Goal: Task Accomplishment & Management: Use online tool/utility

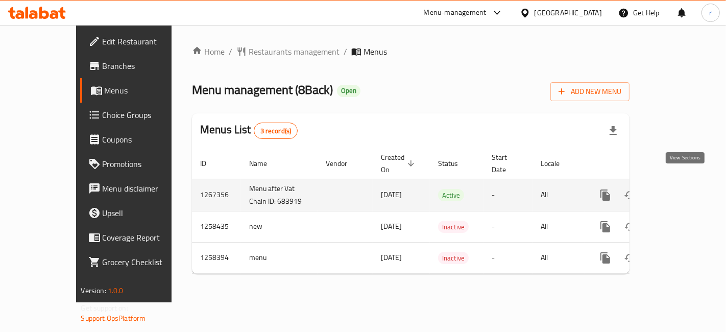
click at [684, 183] on link "enhanced table" at bounding box center [679, 195] width 25 height 25
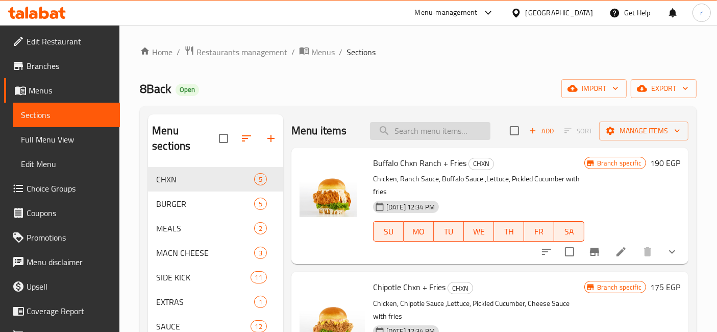
click at [403, 130] on input "search" at bounding box center [430, 131] width 121 height 18
paste input "8BB Original + Fries:"
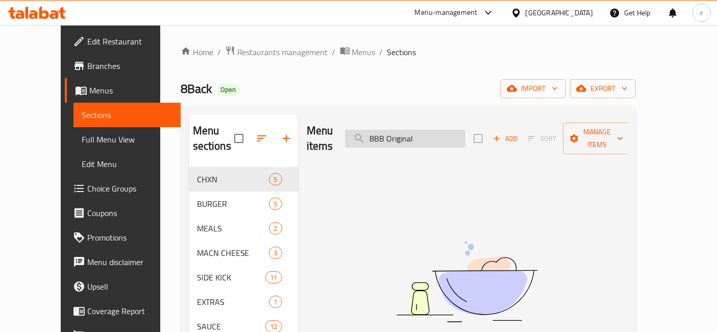
type input "8BB Original"
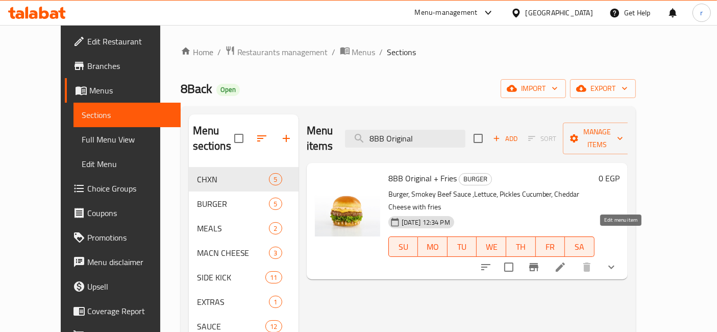
click at [567, 261] on icon at bounding box center [561, 267] width 12 height 12
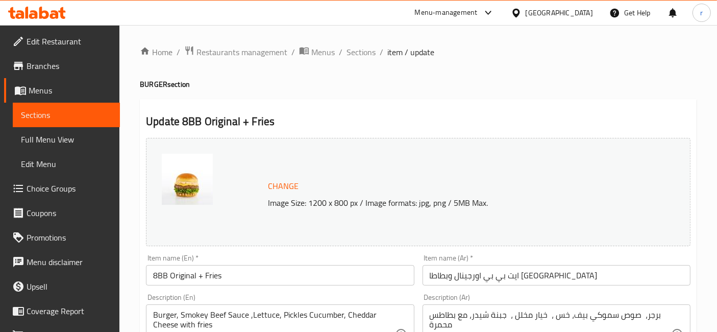
click at [33, 115] on span "Sections" at bounding box center [66, 115] width 91 height 12
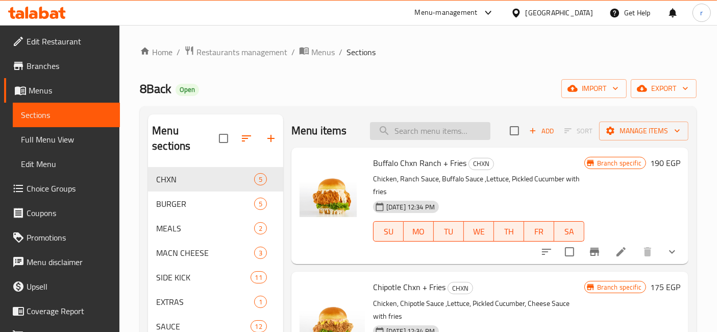
click at [404, 132] on input "search" at bounding box center [430, 131] width 121 height 18
paste input "So Cheesy Burger"
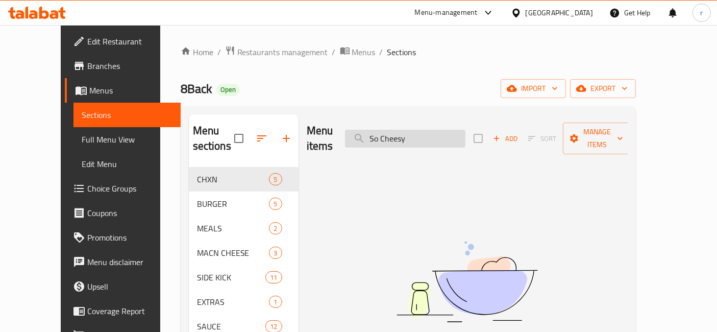
type input "So Cheesy"
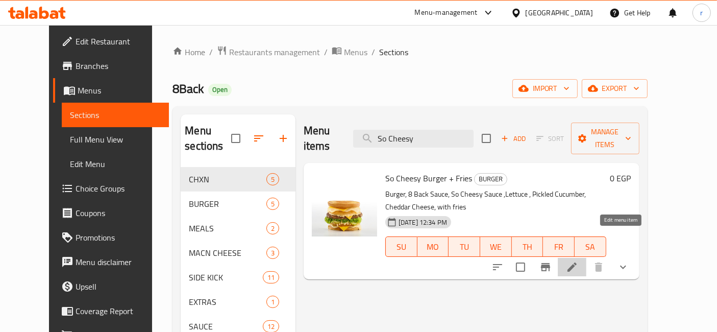
click at [579, 261] on icon at bounding box center [572, 267] width 12 height 12
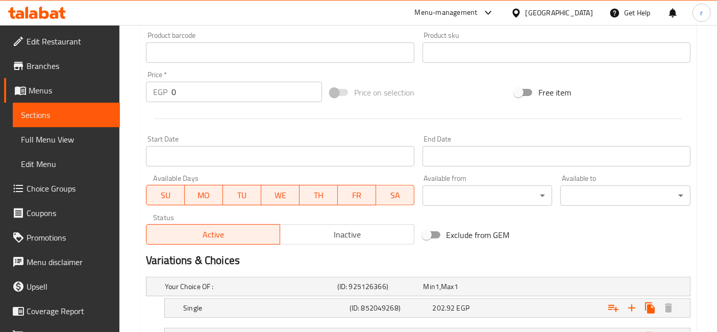
scroll to position [453, 0]
